Goal: Check status

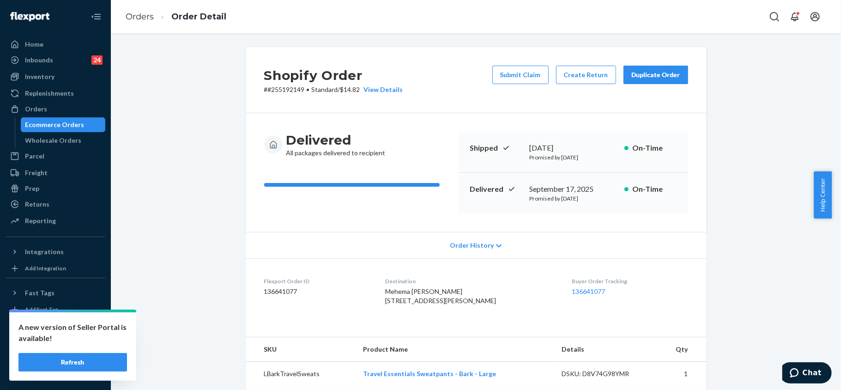
click at [34, 108] on div "Orders" at bounding box center [36, 108] width 22 height 9
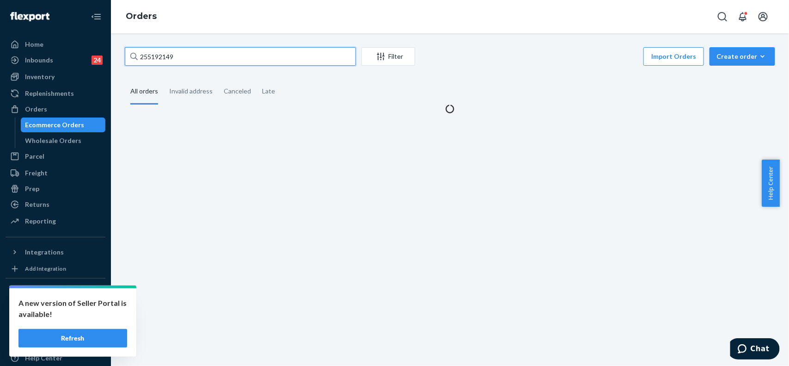
click at [215, 54] on input "255192149" at bounding box center [240, 56] width 231 height 18
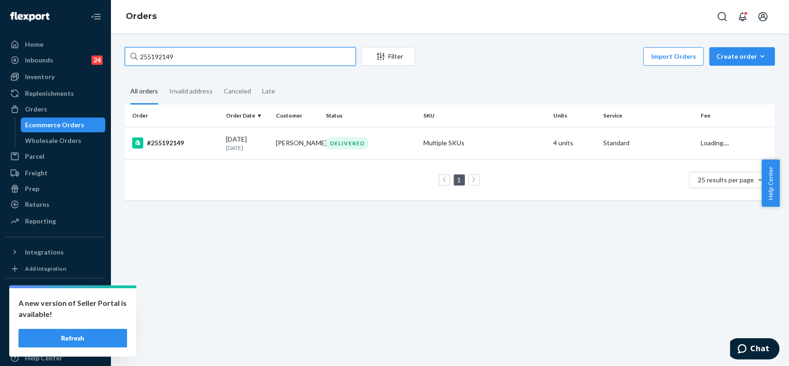
click at [215, 54] on input "255192149" at bounding box center [240, 56] width 231 height 18
paste input "236097"
type input "255236097"
click at [182, 142] on div "#255236097" at bounding box center [175, 142] width 86 height 11
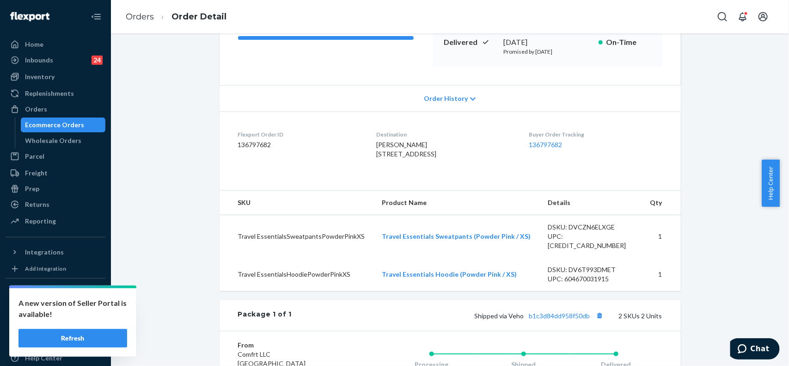
scroll to position [173, 0]
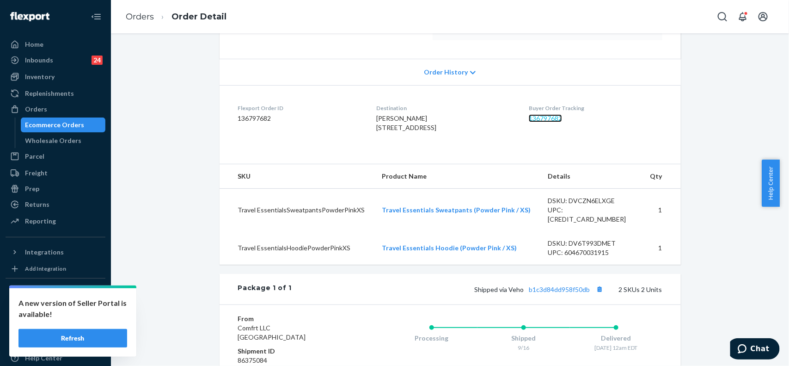
click at [554, 117] on link "136797682" at bounding box center [545, 118] width 33 height 8
